Goal: Participate in discussion

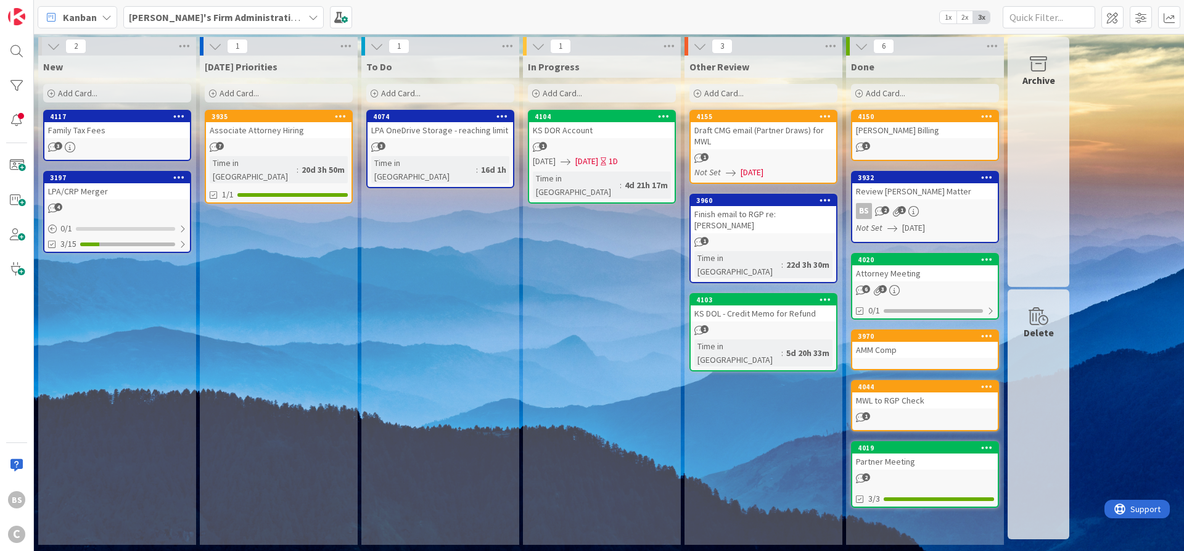
click at [717, 121] on div "4155" at bounding box center [764, 116] width 146 height 11
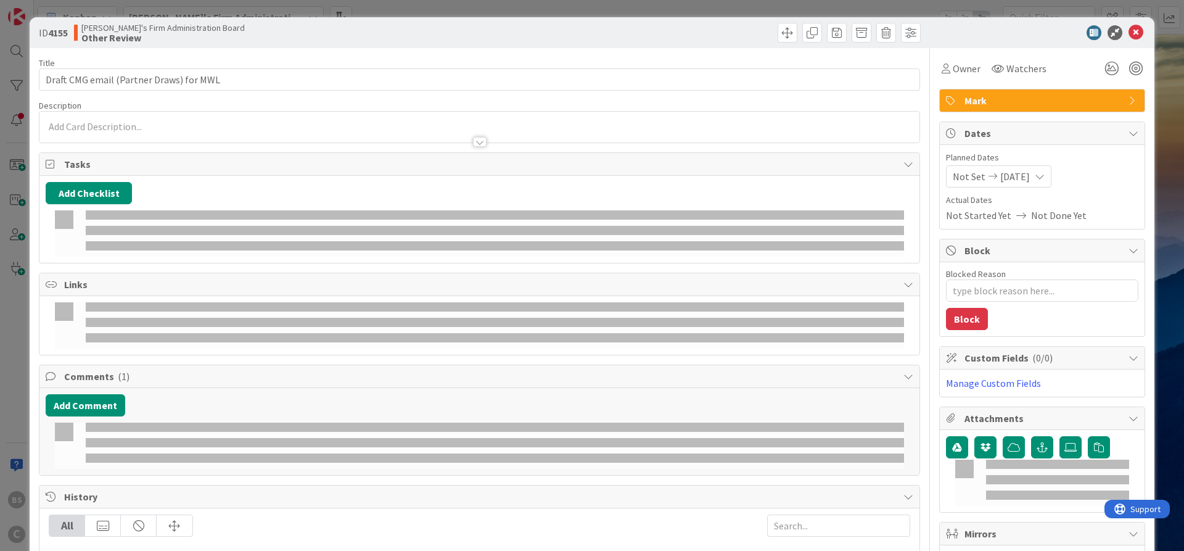
type textarea "x"
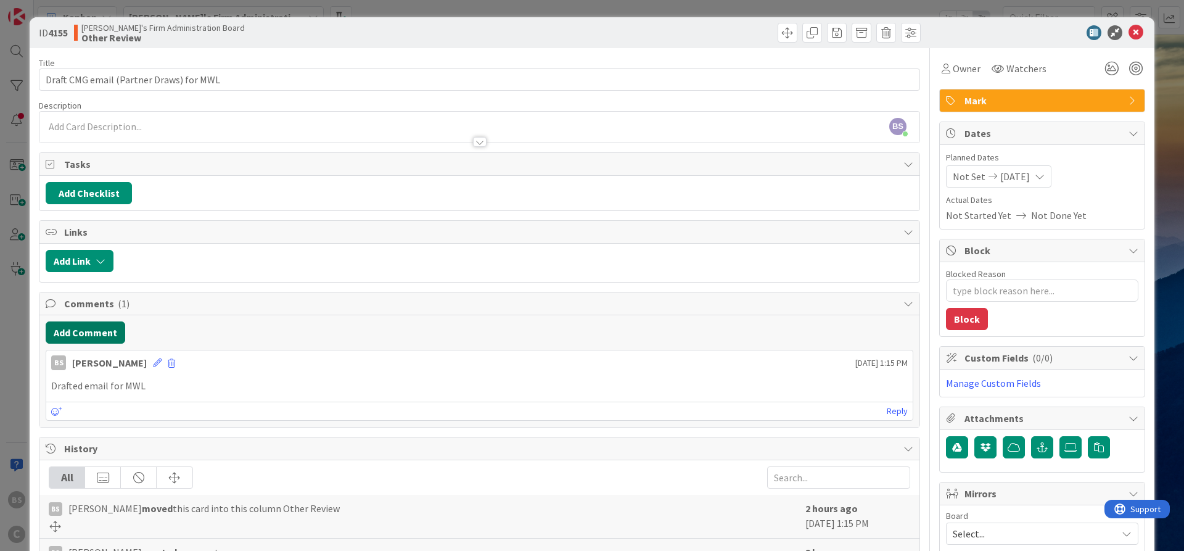
click at [94, 333] on button "Add Comment" at bounding box center [86, 332] width 80 height 22
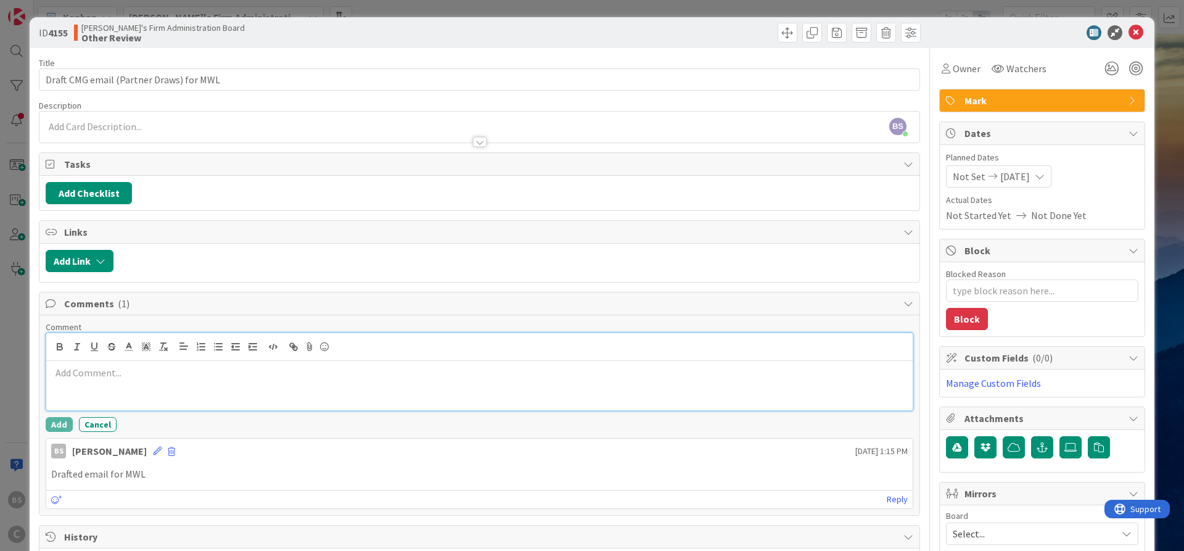
click at [160, 380] on div at bounding box center [479, 385] width 866 height 49
click at [55, 421] on button "Add" at bounding box center [59, 424] width 27 height 15
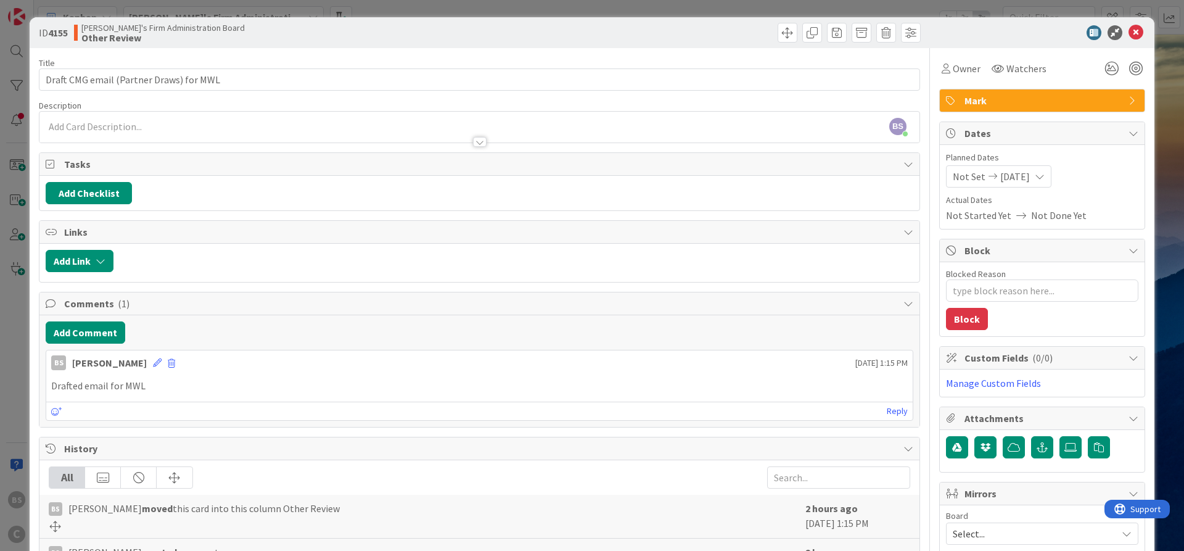
type textarea "x"
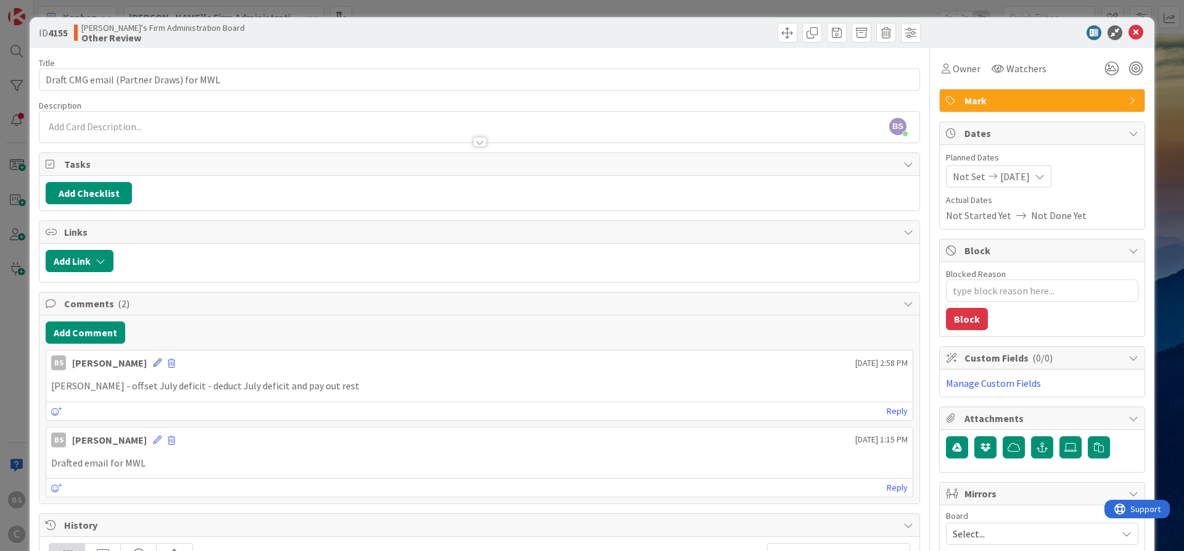
click at [153, 366] on icon at bounding box center [157, 362] width 9 height 9
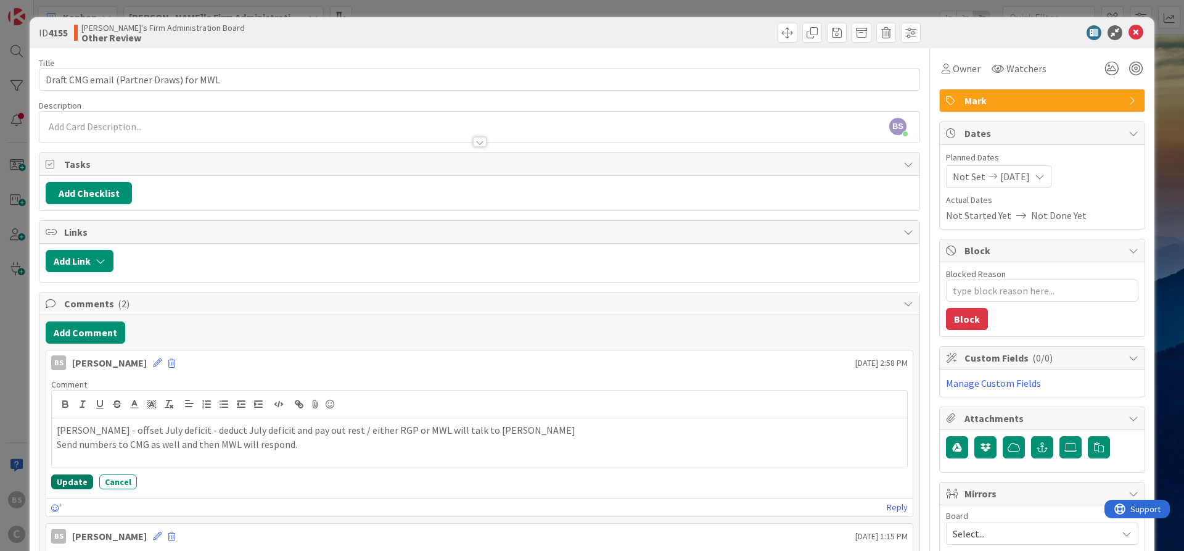
click at [75, 483] on button "Update" at bounding box center [72, 481] width 42 height 15
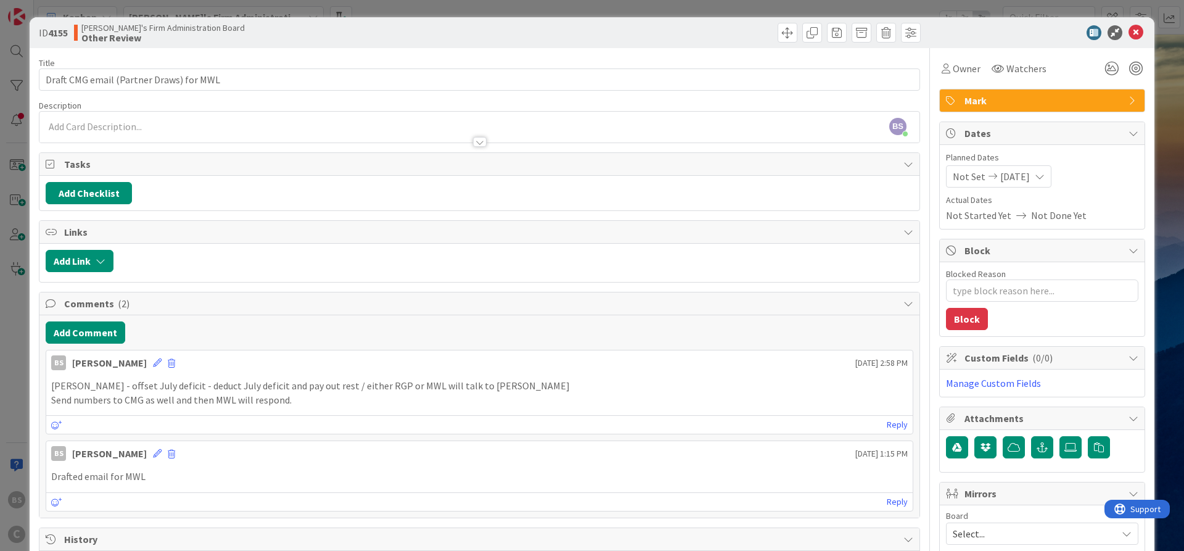
type textarea "x"
click at [1141, 34] on icon at bounding box center [1135, 32] width 15 height 15
